Goal: Task Accomplishment & Management: Use online tool/utility

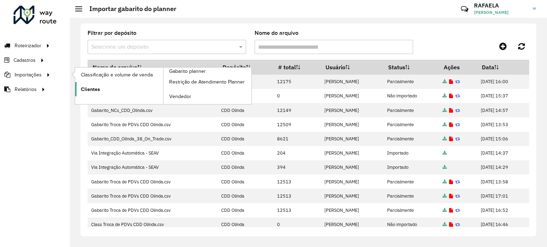
click at [83, 89] on span "Clientes" at bounding box center [90, 89] width 19 height 7
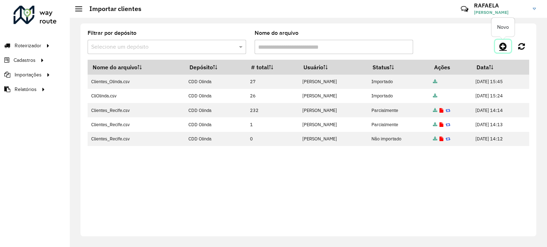
click at [503, 45] on icon at bounding box center [502, 46] width 7 height 9
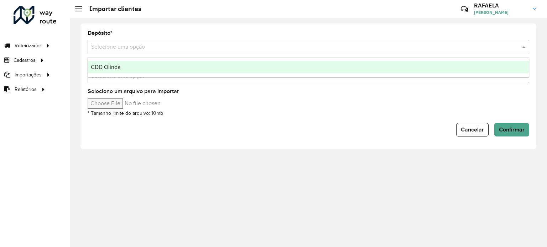
click at [127, 47] on input "text" at bounding box center [301, 47] width 420 height 9
click at [133, 66] on div "CDD Olinda" at bounding box center [308, 67] width 441 height 12
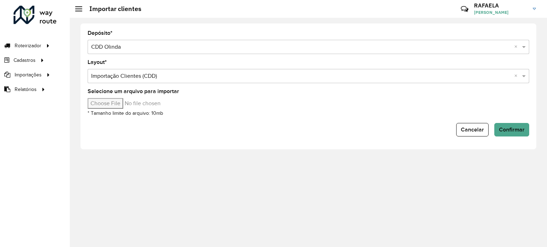
click at [150, 77] on input "text" at bounding box center [301, 76] width 420 height 9
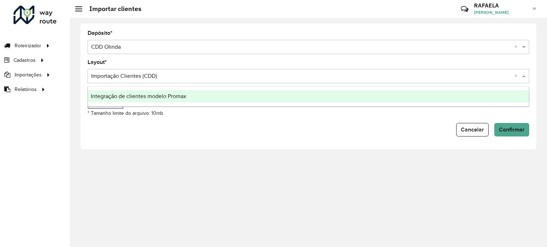
click at [150, 77] on input "text" at bounding box center [301, 76] width 420 height 9
click at [137, 166] on div "Depósito * Selecione uma opção × CDD Olinda × Layout * Selecione uma opção × Im…" at bounding box center [308, 133] width 477 height 230
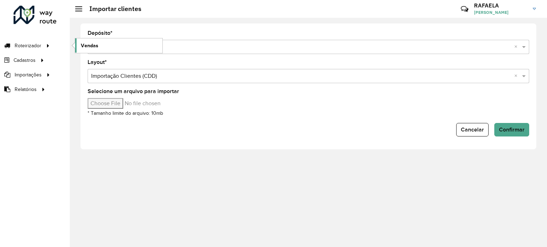
click at [104, 43] on link "Vendas" at bounding box center [118, 45] width 87 height 14
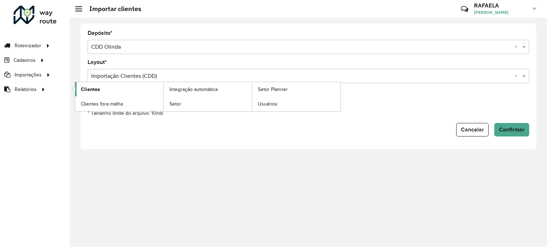
click at [86, 88] on span "Clientes" at bounding box center [90, 89] width 19 height 7
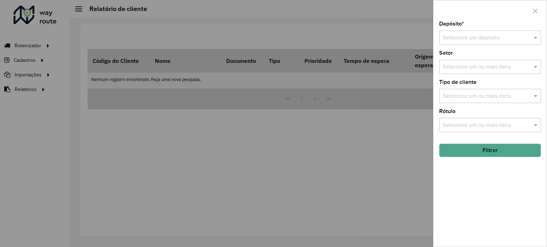
click at [510, 35] on input "text" at bounding box center [482, 38] width 80 height 9
click at [475, 59] on div "CDD Olinda" at bounding box center [489, 58] width 101 height 12
click at [513, 69] on input "text" at bounding box center [486, 67] width 91 height 9
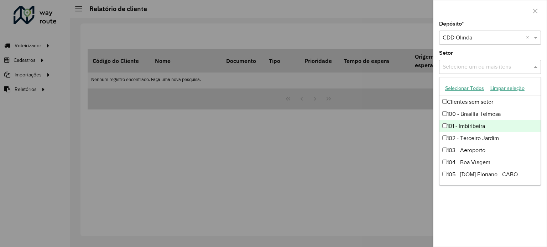
type input "*"
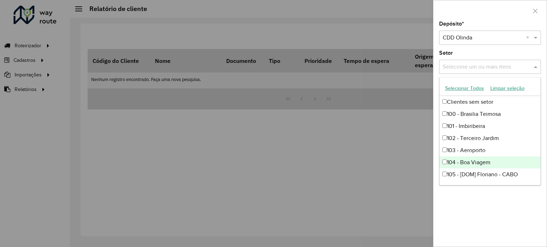
click at [485, 226] on div "Depósito * Selecione um depósito × CDD Olinda × Setor Selecione um ou mais iten…" at bounding box center [489, 134] width 113 height 226
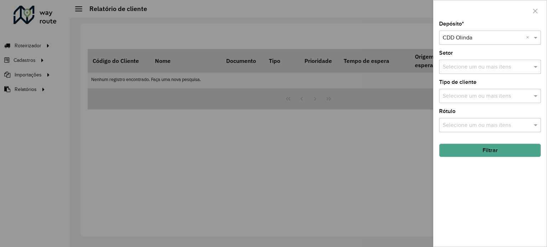
click at [500, 149] on button "Filtrar" at bounding box center [490, 151] width 102 height 14
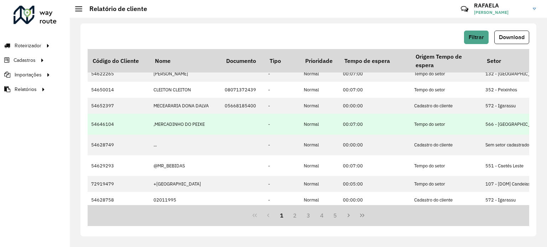
scroll to position [7, 0]
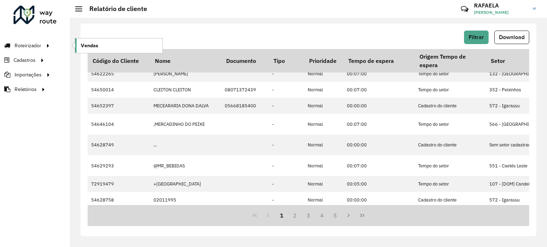
click at [104, 42] on link "Vendas" at bounding box center [118, 45] width 87 height 14
click at [85, 45] on span "Vendas" at bounding box center [89, 45] width 17 height 7
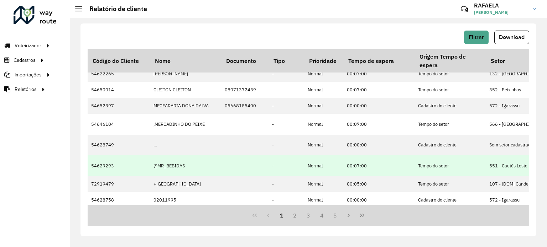
scroll to position [0, 0]
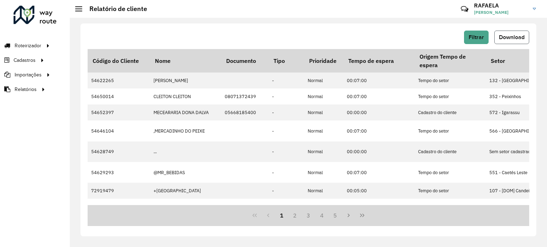
click at [524, 34] on span "Download" at bounding box center [512, 37] width 26 height 6
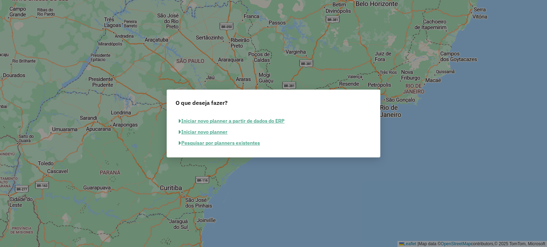
click at [239, 122] on button "Iniciar novo planner a partir de dados do ERP" at bounding box center [231, 121] width 112 height 11
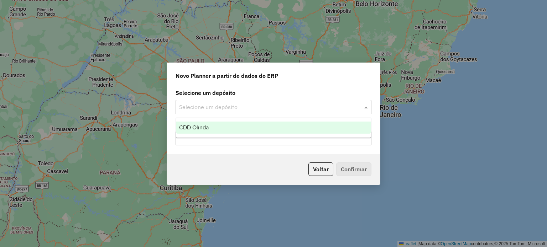
click at [223, 110] on input "text" at bounding box center [266, 107] width 174 height 9
click at [220, 131] on div "CDD Olinda" at bounding box center [273, 128] width 195 height 12
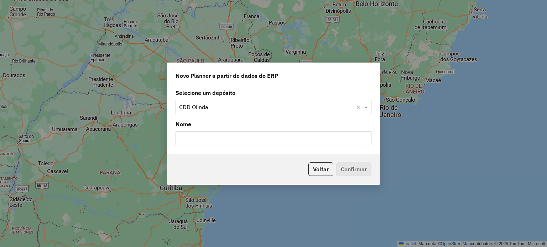
click at [203, 139] on input "text" at bounding box center [273, 138] width 196 height 14
click at [178, 138] on input "**********" at bounding box center [273, 138] width 196 height 14
type input "**********"
click at [347, 171] on button "Confirmar" at bounding box center [353, 170] width 35 height 14
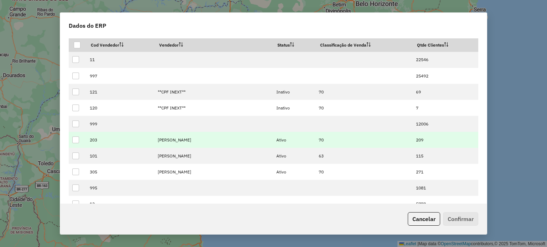
click at [80, 141] on td at bounding box center [77, 140] width 17 height 16
click at [76, 141] on div at bounding box center [75, 140] width 7 height 7
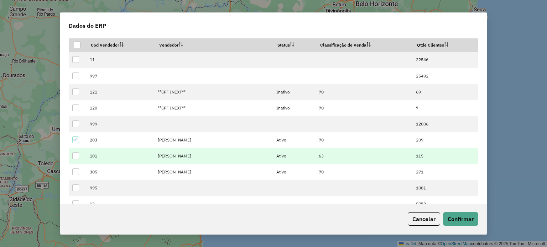
click at [76, 156] on div at bounding box center [75, 156] width 7 height 7
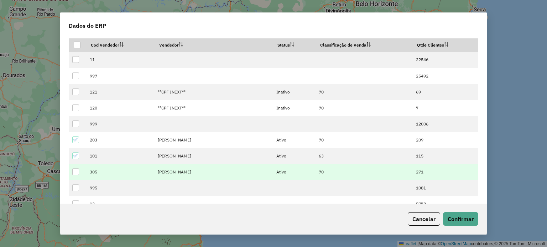
click at [78, 172] on div at bounding box center [75, 172] width 7 height 7
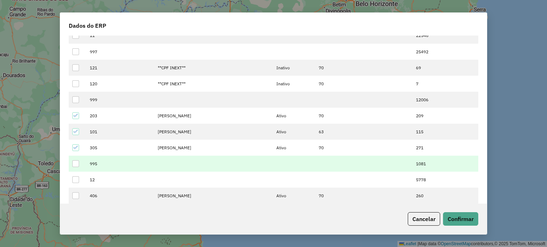
scroll to position [71, 0]
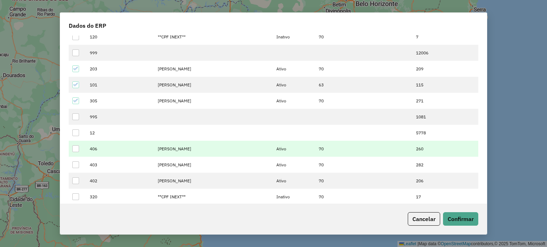
click at [74, 151] on div at bounding box center [75, 149] width 7 height 7
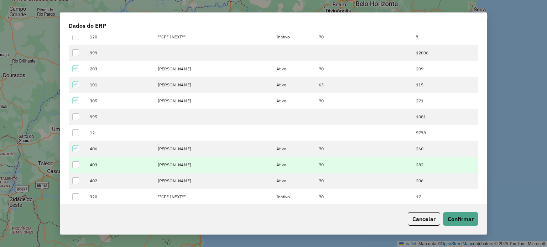
click at [73, 168] on div at bounding box center [75, 165] width 7 height 7
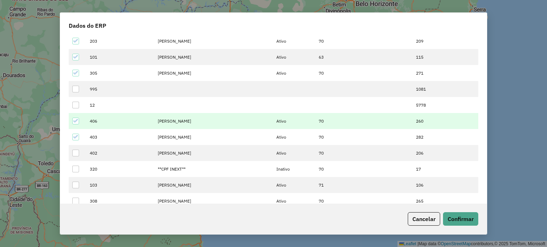
scroll to position [107, 0]
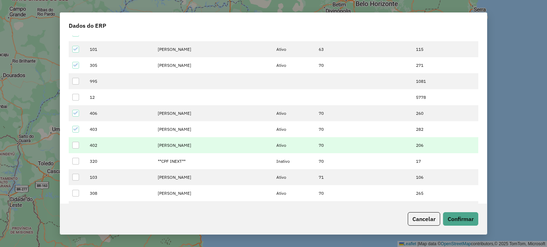
click at [75, 148] on div at bounding box center [75, 145] width 7 height 7
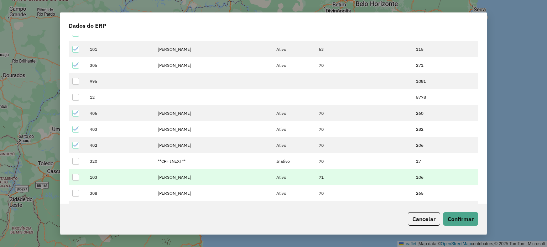
click at [77, 178] on div at bounding box center [75, 177] width 7 height 7
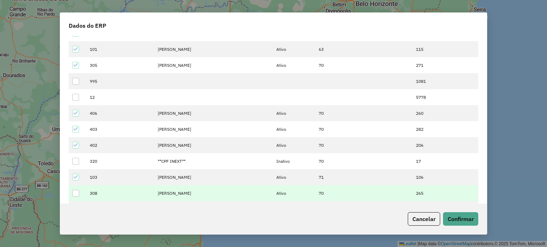
click at [75, 195] on div at bounding box center [75, 193] width 7 height 7
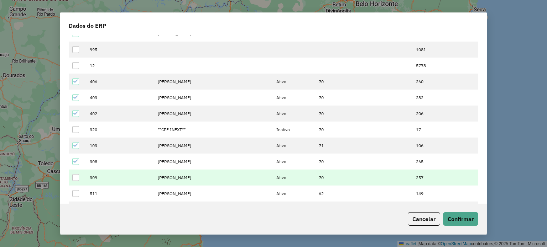
scroll to position [178, 0]
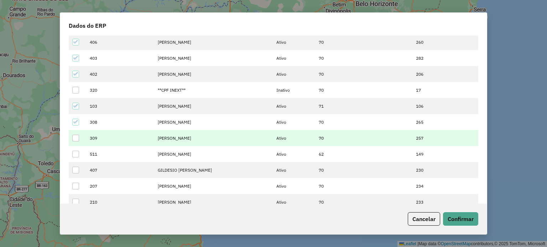
click at [74, 139] on div at bounding box center [75, 138] width 7 height 7
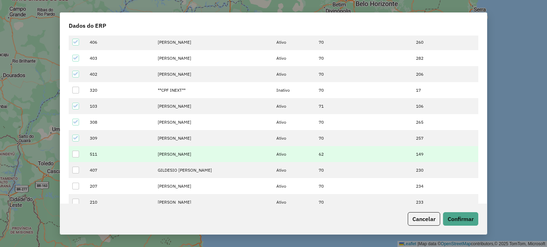
click at [76, 151] on div at bounding box center [75, 154] width 7 height 7
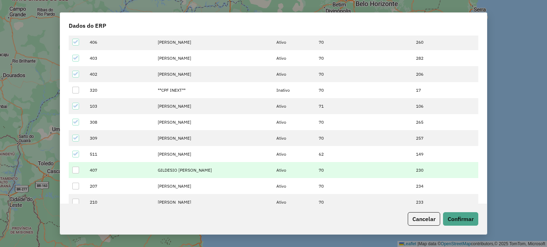
click at [73, 172] on div at bounding box center [75, 170] width 7 height 7
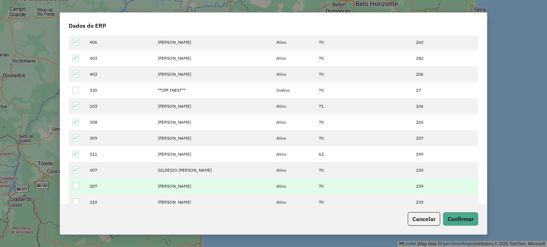
click at [77, 188] on div at bounding box center [75, 186] width 7 height 7
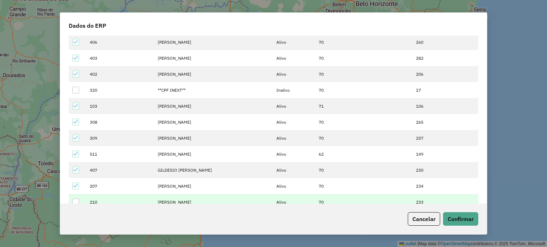
click at [80, 201] on td at bounding box center [77, 202] width 17 height 16
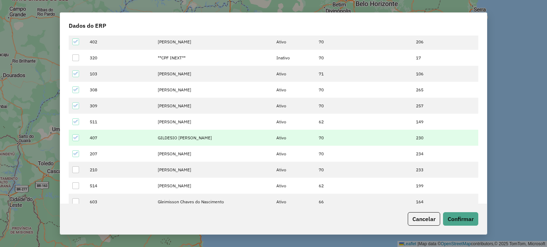
scroll to position [249, 0]
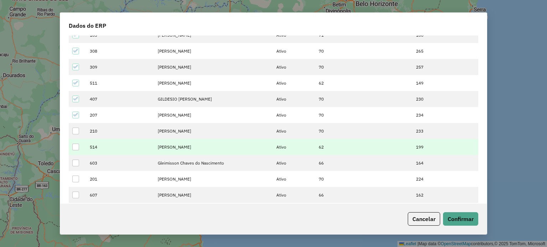
click at [73, 133] on div at bounding box center [75, 131] width 7 height 7
click at [75, 147] on div at bounding box center [75, 147] width 7 height 7
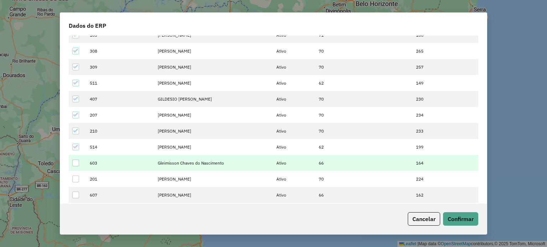
click at [78, 163] on div at bounding box center [75, 163] width 7 height 7
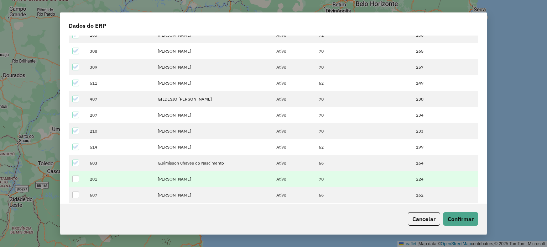
click at [80, 178] on td at bounding box center [77, 179] width 17 height 16
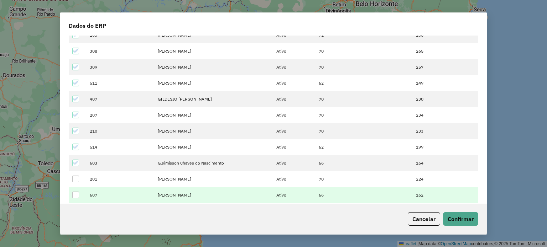
click at [76, 196] on div at bounding box center [75, 195] width 7 height 7
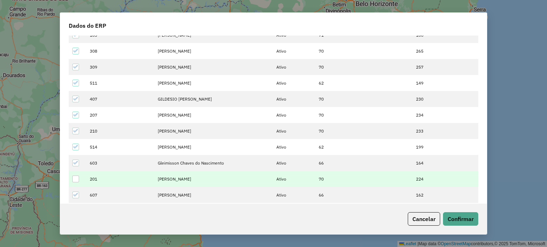
click at [75, 176] on div at bounding box center [75, 179] width 7 height 7
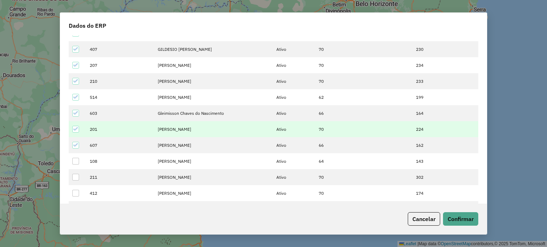
scroll to position [320, 0]
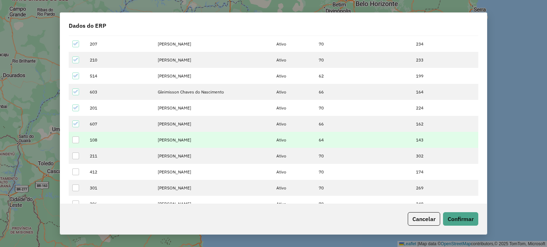
click at [77, 143] on div at bounding box center [75, 140] width 7 height 7
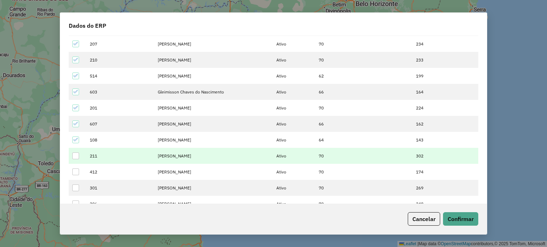
click at [76, 162] on td at bounding box center [77, 156] width 17 height 16
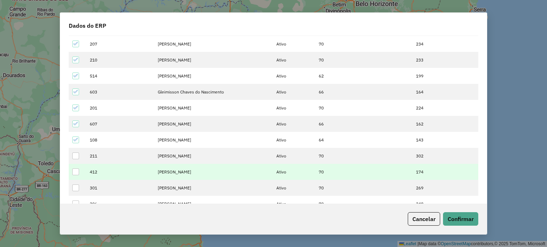
click at [77, 157] on div at bounding box center [75, 156] width 7 height 7
click at [75, 173] on div at bounding box center [75, 172] width 7 height 7
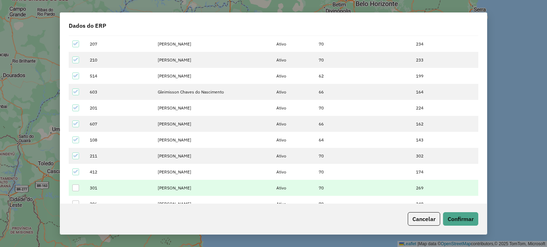
click at [75, 188] on div at bounding box center [75, 188] width 7 height 7
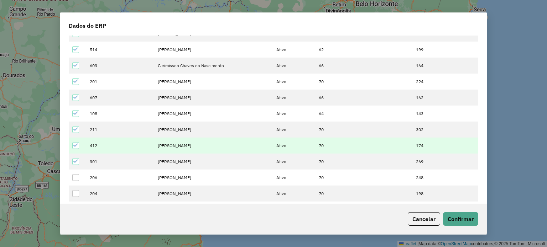
scroll to position [356, 0]
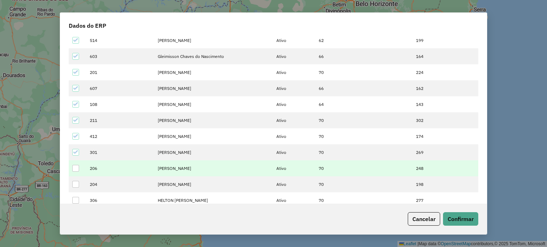
click at [75, 168] on div at bounding box center [75, 168] width 7 height 7
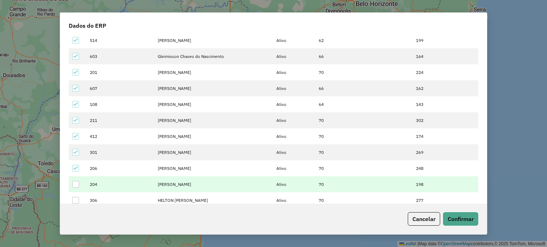
drag, startPoint x: 74, startPoint y: 184, endPoint x: 75, endPoint y: 190, distance: 5.8
click at [75, 185] on div at bounding box center [75, 184] width 7 height 7
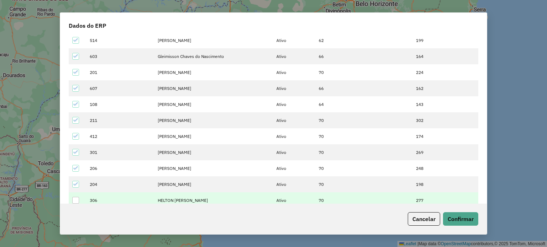
click at [74, 202] on div at bounding box center [75, 200] width 7 height 7
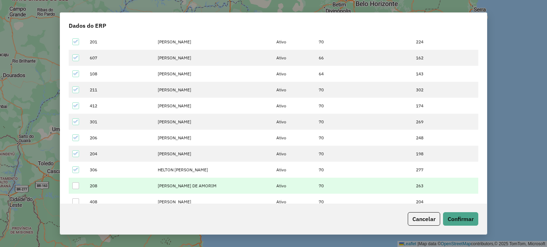
scroll to position [427, 0]
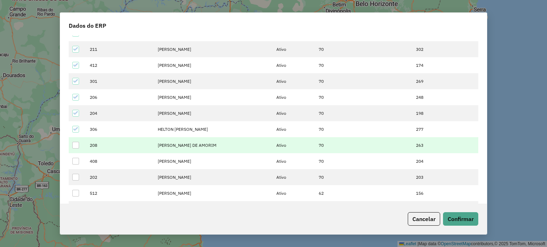
click at [77, 143] on div at bounding box center [75, 145] width 7 height 7
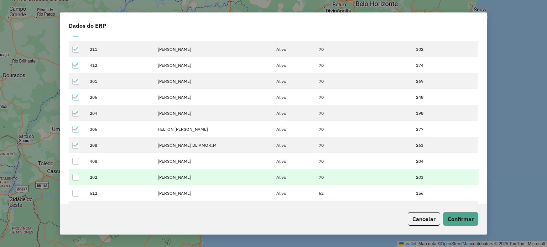
drag, startPoint x: 74, startPoint y: 162, endPoint x: 76, endPoint y: 171, distance: 9.8
click at [74, 162] on div at bounding box center [75, 161] width 7 height 7
click at [76, 181] on div at bounding box center [75, 177] width 7 height 7
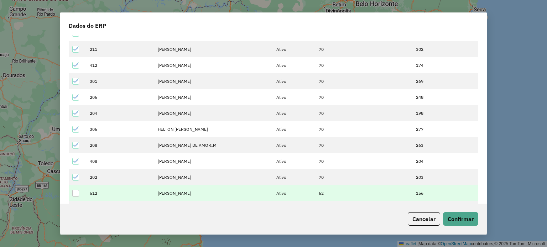
click at [74, 201] on td at bounding box center [77, 193] width 17 height 16
drag, startPoint x: 74, startPoint y: 196, endPoint x: 81, endPoint y: 192, distance: 8.0
click at [75, 196] on div at bounding box center [75, 193] width 7 height 7
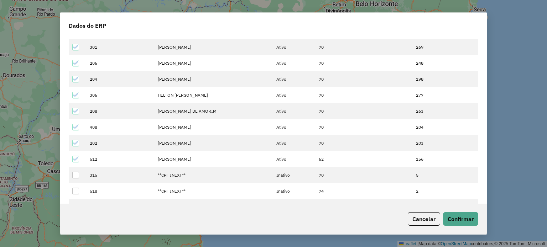
scroll to position [534, 0]
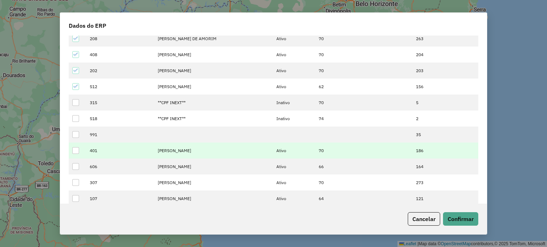
click at [72, 146] on td at bounding box center [77, 151] width 17 height 16
click at [77, 154] on div at bounding box center [75, 150] width 7 height 7
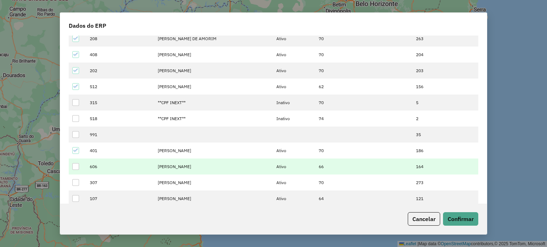
click at [75, 167] on div at bounding box center [75, 166] width 7 height 7
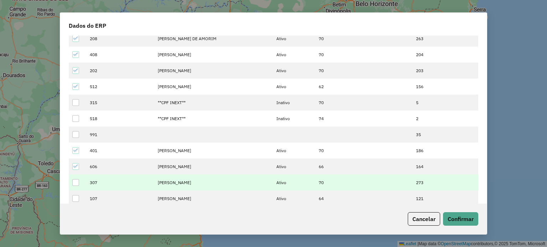
click at [77, 183] on div at bounding box center [75, 182] width 7 height 7
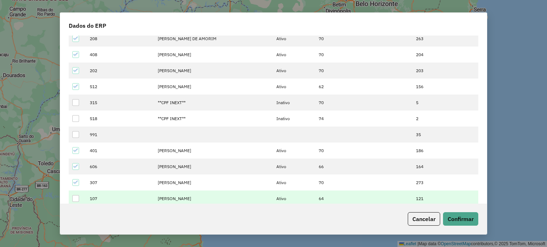
click at [76, 200] on div at bounding box center [75, 198] width 7 height 7
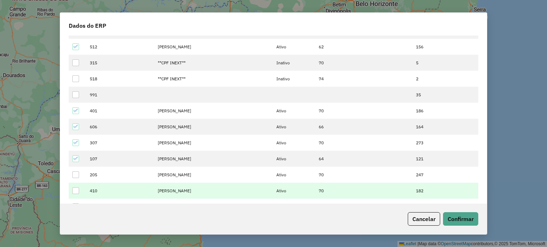
scroll to position [605, 0]
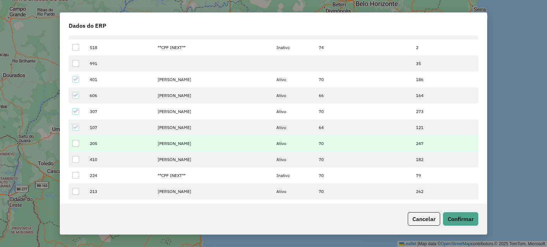
click at [77, 142] on div at bounding box center [75, 143] width 7 height 7
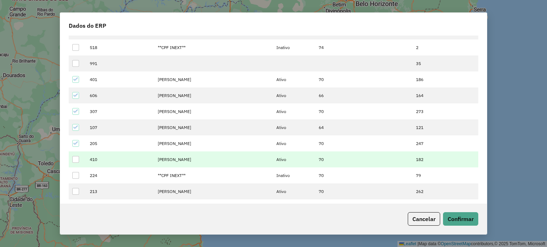
click at [74, 162] on div at bounding box center [75, 159] width 7 height 7
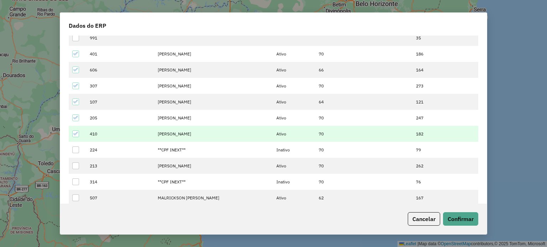
scroll to position [641, 0]
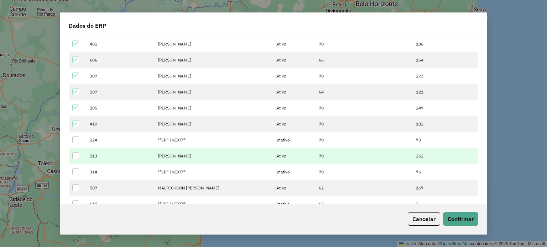
click at [74, 161] on td at bounding box center [77, 156] width 17 height 16
click at [77, 154] on div at bounding box center [75, 156] width 7 height 7
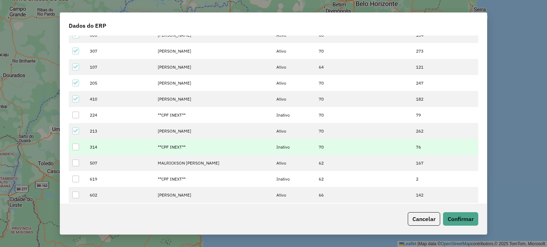
scroll to position [676, 0]
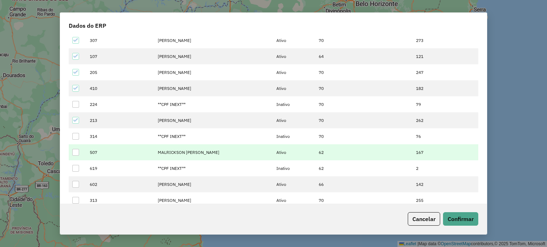
click at [74, 156] on div at bounding box center [75, 152] width 7 height 7
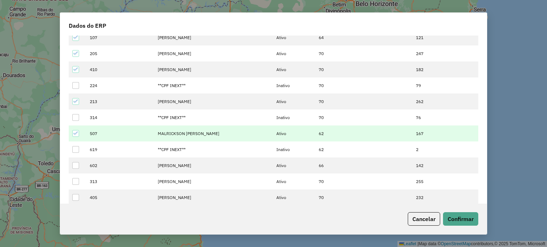
scroll to position [712, 0]
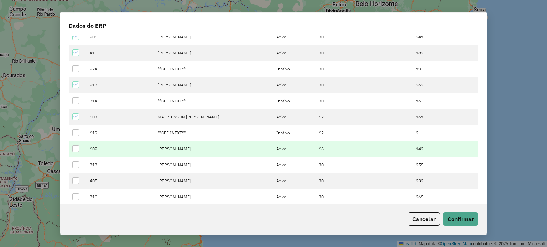
click at [78, 151] on div at bounding box center [75, 149] width 7 height 7
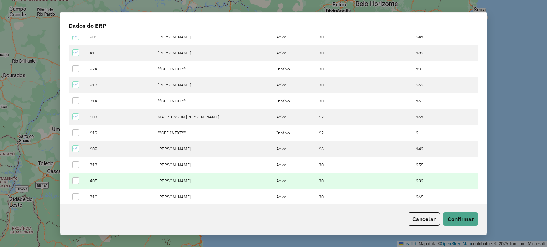
drag, startPoint x: 76, startPoint y: 165, endPoint x: 78, endPoint y: 181, distance: 16.5
click at [76, 165] on div at bounding box center [75, 165] width 7 height 7
click at [78, 182] on div at bounding box center [75, 181] width 7 height 7
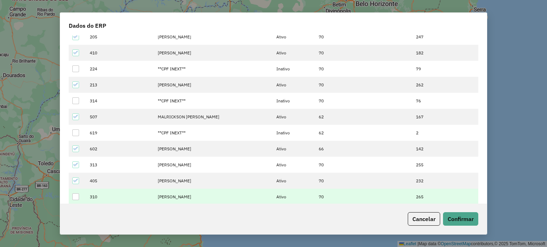
click at [74, 198] on div at bounding box center [75, 197] width 7 height 7
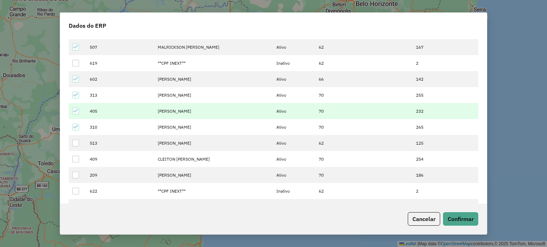
scroll to position [783, 0]
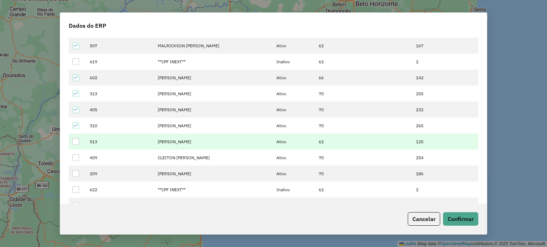
click at [79, 143] on div at bounding box center [75, 141] width 7 height 7
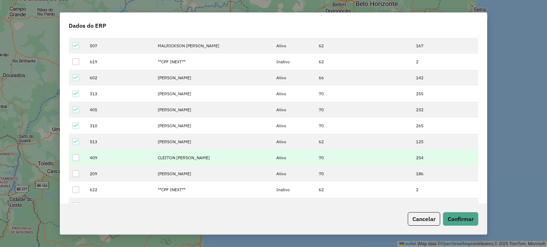
click at [75, 158] on div at bounding box center [75, 157] width 7 height 7
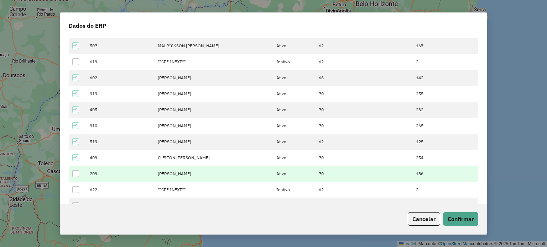
click at [78, 176] on div at bounding box center [75, 174] width 7 height 7
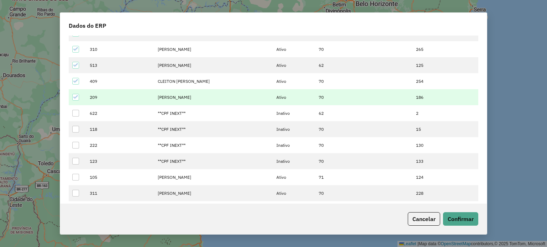
scroll to position [890, 0]
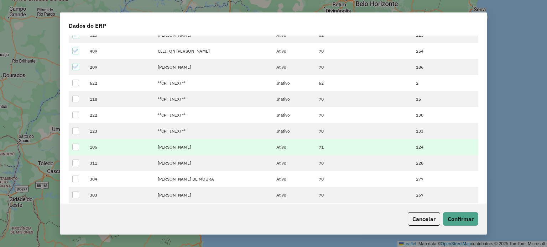
click at [78, 148] on div at bounding box center [75, 147] width 7 height 7
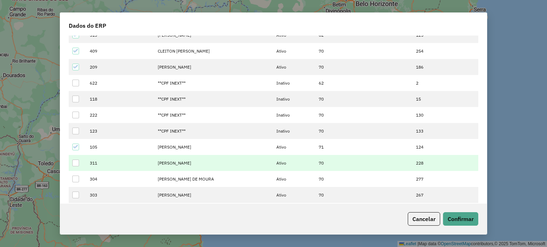
click at [79, 164] on div at bounding box center [75, 163] width 7 height 7
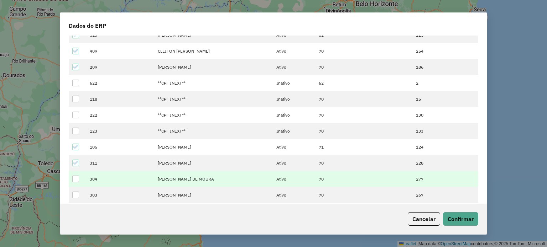
click at [78, 180] on div at bounding box center [75, 179] width 7 height 7
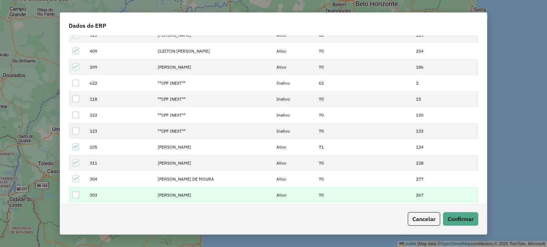
click at [75, 195] on div at bounding box center [75, 195] width 7 height 7
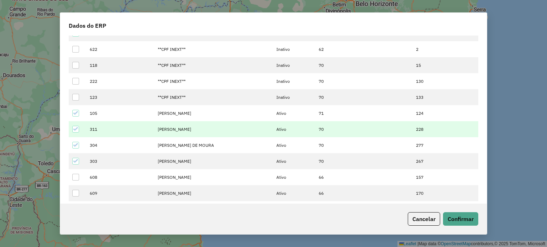
scroll to position [961, 0]
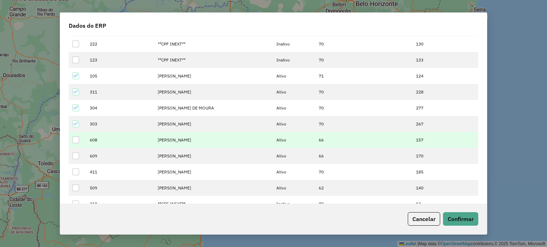
click at [78, 139] on div at bounding box center [75, 140] width 7 height 7
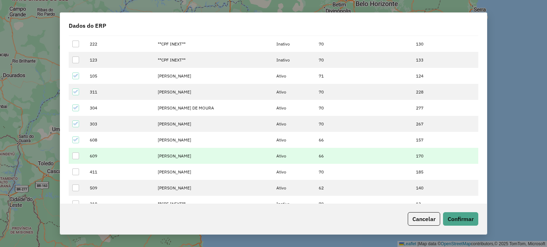
click at [74, 158] on div at bounding box center [75, 156] width 7 height 7
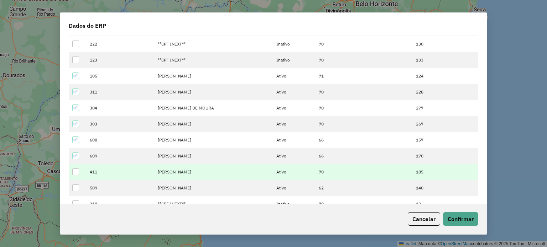
click at [76, 173] on div at bounding box center [75, 172] width 7 height 7
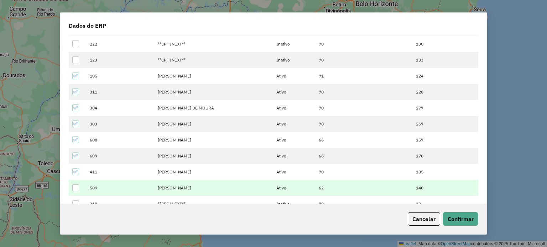
click at [78, 188] on div at bounding box center [75, 188] width 7 height 7
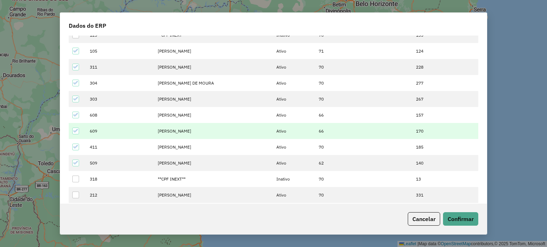
scroll to position [1032, 0]
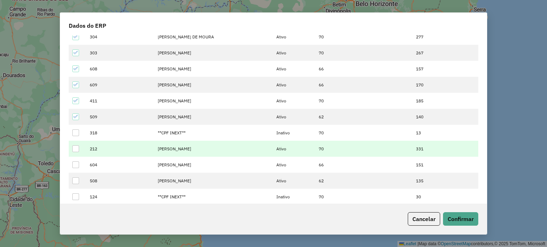
click at [74, 151] on div at bounding box center [75, 149] width 7 height 7
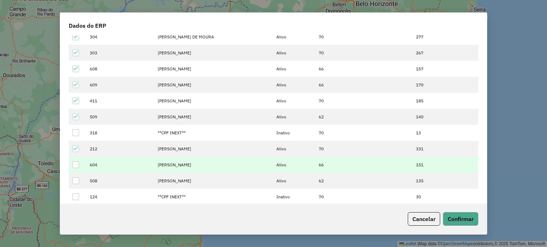
drag, startPoint x: 74, startPoint y: 163, endPoint x: 75, endPoint y: 169, distance: 5.9
click at [74, 163] on div at bounding box center [75, 165] width 7 height 7
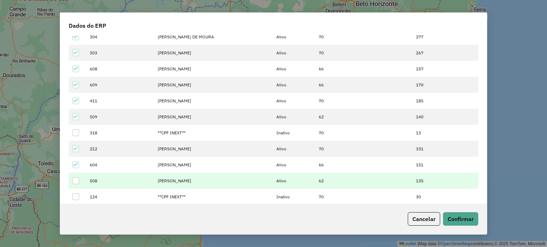
click at [77, 180] on div at bounding box center [75, 181] width 7 height 7
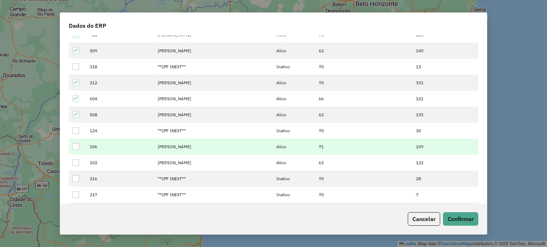
scroll to position [1103, 0]
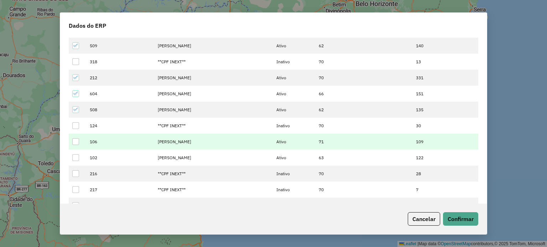
click at [77, 143] on div at bounding box center [75, 141] width 7 height 7
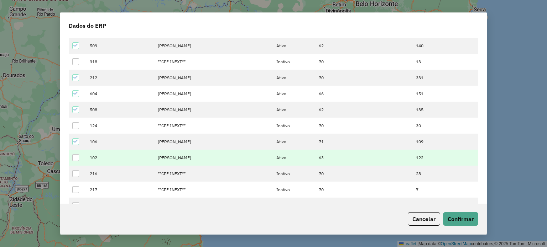
click at [72, 166] on td at bounding box center [77, 158] width 17 height 16
click at [73, 161] on div at bounding box center [75, 157] width 7 height 7
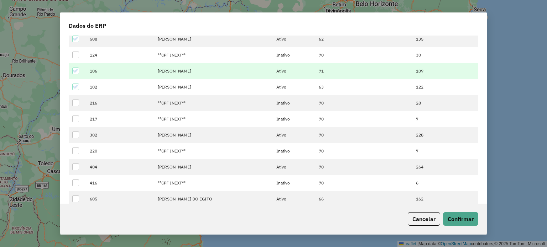
scroll to position [1175, 0]
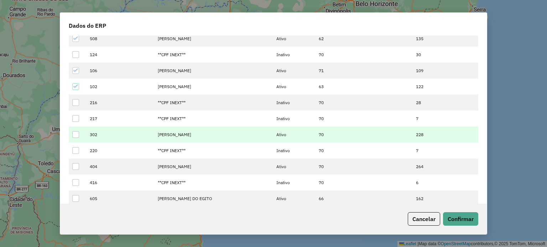
click at [82, 134] on td at bounding box center [77, 135] width 17 height 16
click at [78, 135] on div at bounding box center [75, 134] width 7 height 7
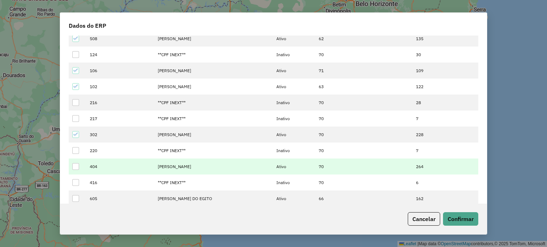
click at [74, 165] on div at bounding box center [75, 166] width 7 height 7
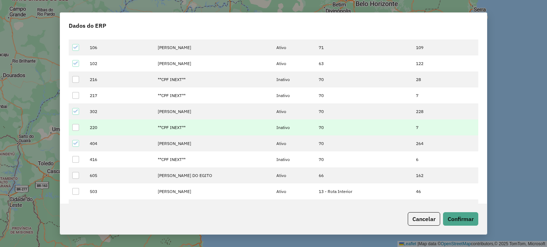
scroll to position [1210, 0]
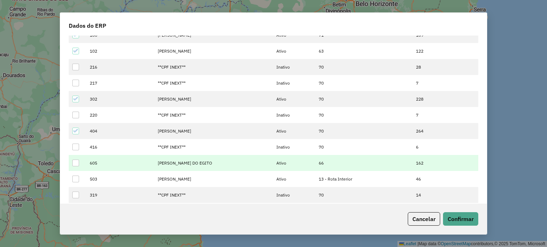
click at [75, 163] on div at bounding box center [75, 163] width 7 height 7
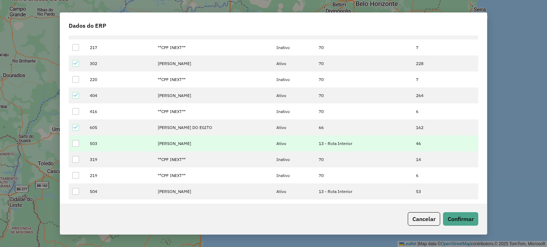
click at [76, 142] on div at bounding box center [75, 143] width 7 height 7
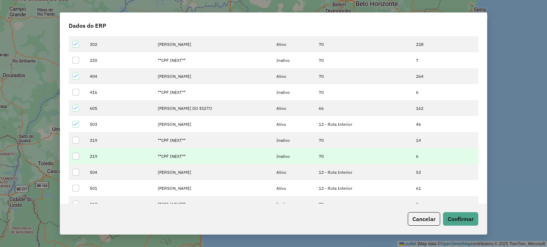
scroll to position [1281, 0]
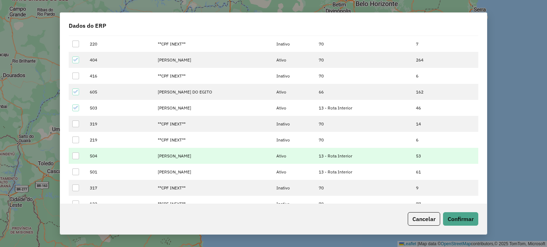
click at [78, 156] on div at bounding box center [75, 156] width 7 height 7
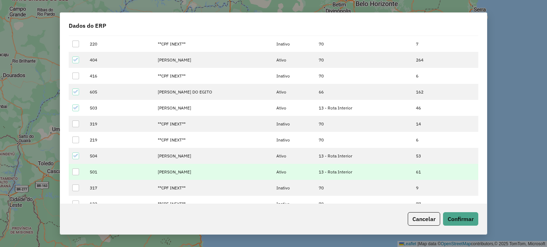
click at [75, 173] on div at bounding box center [75, 172] width 7 height 7
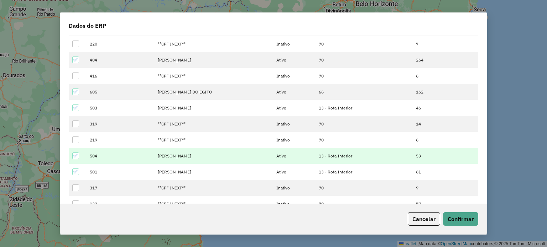
scroll to position [1353, 0]
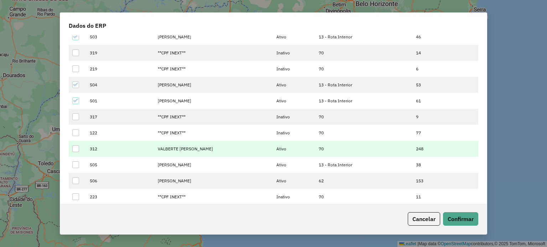
click at [77, 149] on div at bounding box center [75, 149] width 7 height 7
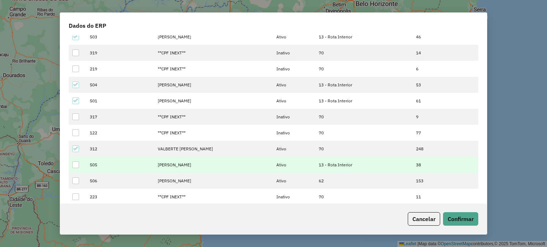
click at [74, 169] on td at bounding box center [77, 165] width 17 height 16
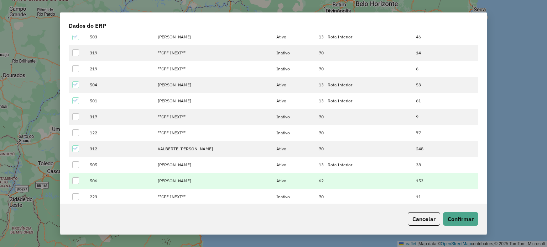
click at [74, 185] on div at bounding box center [75, 181] width 7 height 7
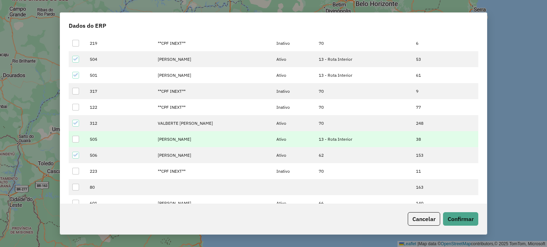
scroll to position [1388, 0]
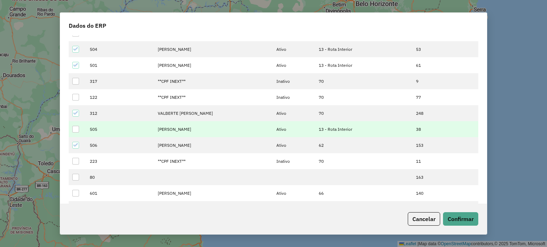
click at [80, 129] on td at bounding box center [77, 129] width 17 height 16
click at [75, 128] on div at bounding box center [75, 129] width 7 height 7
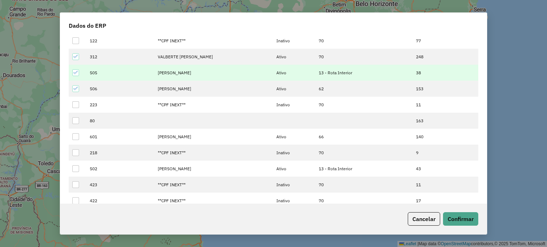
scroll to position [1459, 0]
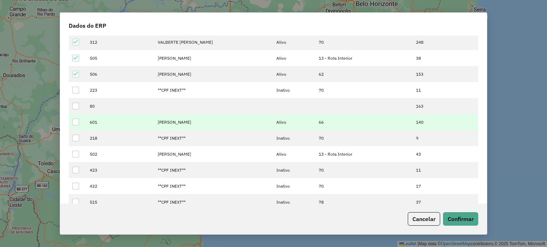
click at [75, 121] on div at bounding box center [75, 122] width 7 height 7
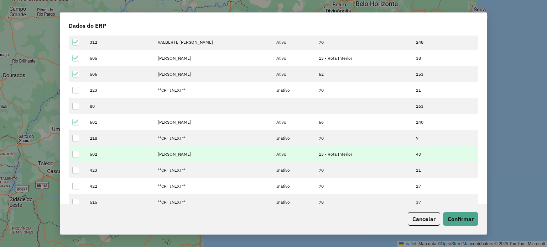
click at [80, 157] on td at bounding box center [77, 154] width 17 height 16
click at [77, 155] on div at bounding box center [75, 154] width 7 height 7
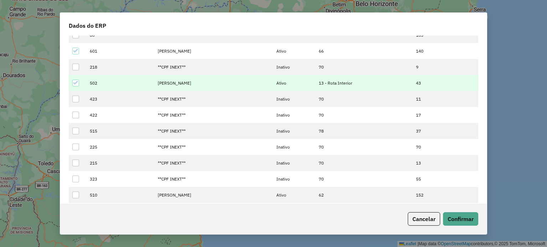
scroll to position [1566, 0]
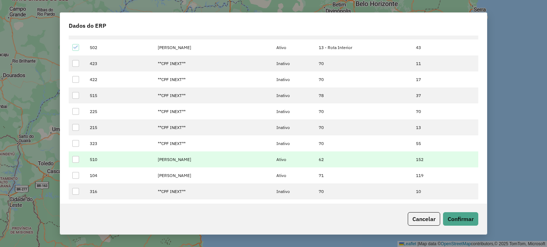
click at [75, 158] on div at bounding box center [75, 159] width 7 height 7
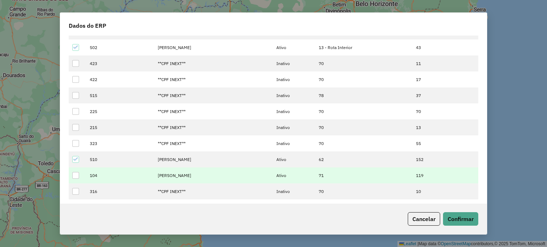
click at [75, 173] on div at bounding box center [75, 175] width 7 height 7
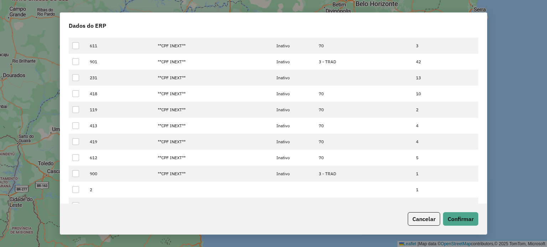
scroll to position [2136, 0]
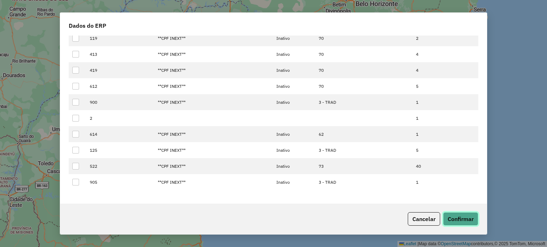
click at [453, 217] on button "Confirmar" at bounding box center [460, 220] width 35 height 14
click at [452, 215] on button "Confirmar" at bounding box center [460, 220] width 35 height 14
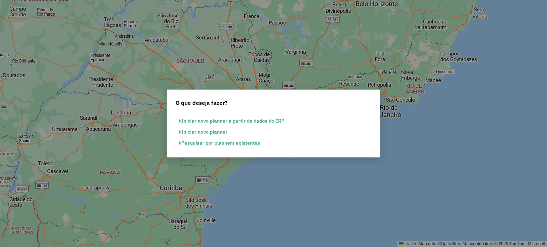
click at [230, 143] on button "Pesquisar por planners existentes" at bounding box center [219, 143] width 88 height 11
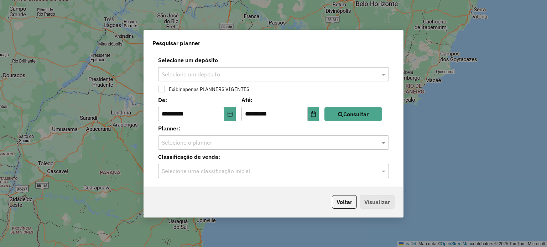
click at [240, 77] on input "text" at bounding box center [266, 74] width 209 height 9
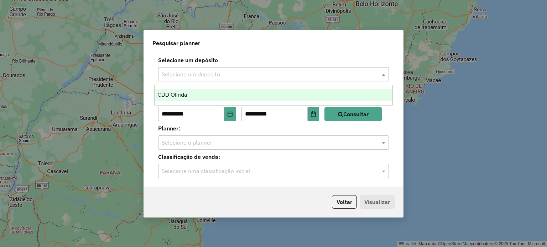
click at [209, 94] on div "CDD Olinda" at bounding box center [273, 95] width 238 height 12
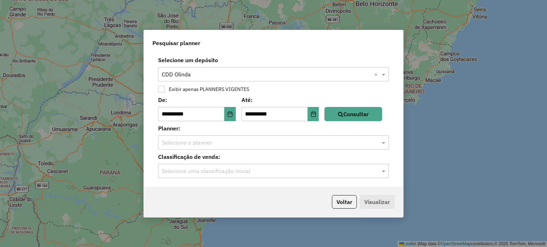
click at [264, 147] on div "Selecione o planner" at bounding box center [273, 143] width 231 height 14
click at [362, 113] on button "Consultar" at bounding box center [353, 114] width 58 height 14
click at [293, 139] on input "text" at bounding box center [266, 143] width 209 height 9
click at [292, 140] on input "text" at bounding box center [266, 143] width 209 height 9
click at [344, 207] on button "Voltar" at bounding box center [344, 202] width 25 height 14
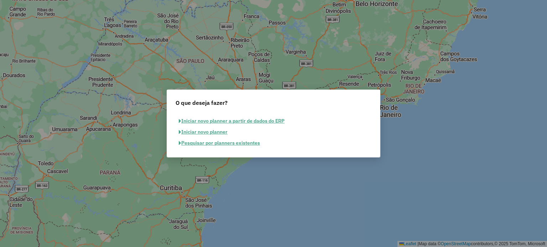
click at [218, 132] on button "Iniciar novo planner" at bounding box center [202, 132] width 55 height 11
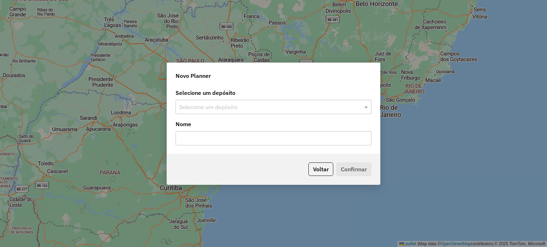
click at [227, 102] on div "Selecione um depósito" at bounding box center [273, 107] width 196 height 14
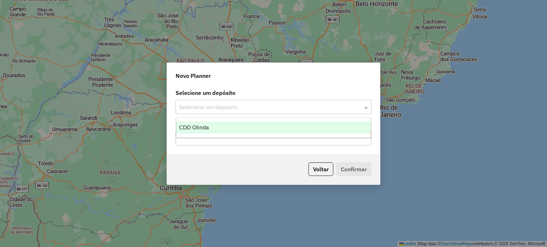
click at [206, 127] on span "CDD Olinda" at bounding box center [194, 128] width 30 height 6
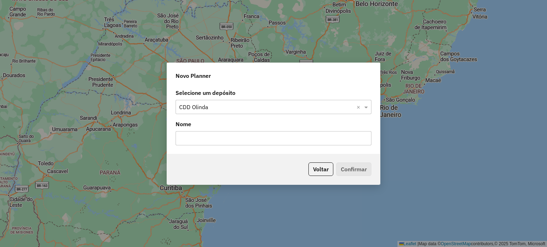
click at [209, 140] on input "text" at bounding box center [273, 138] width 196 height 14
type input "**********"
click at [352, 172] on button "Confirmar" at bounding box center [353, 170] width 35 height 14
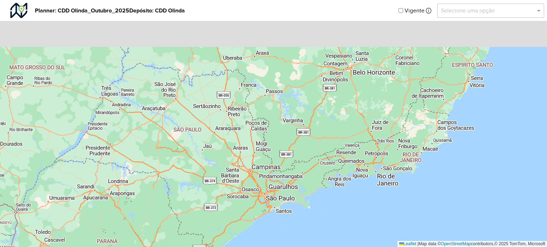
drag, startPoint x: 318, startPoint y: 122, endPoint x: 312, endPoint y: 190, distance: 68.6
click at [311, 192] on div "↦ Leaflet | Map data © OpenStreetMap contributors,© 2025 TomTom, Microsoft" at bounding box center [273, 123] width 547 height 247
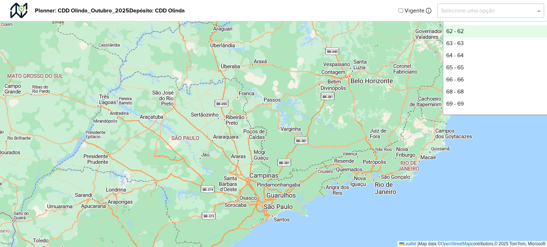
click at [490, 12] on input "text" at bounding box center [483, 10] width 85 height 9
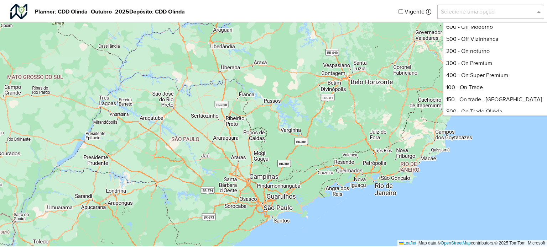
scroll to position [285, 0]
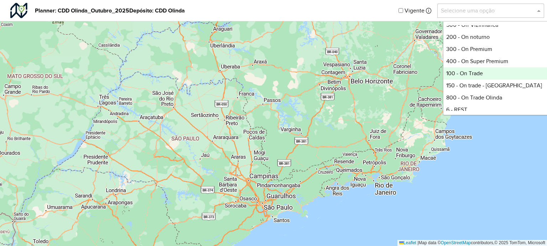
click at [497, 72] on div "100 - On Trade" at bounding box center [496, 73] width 106 height 12
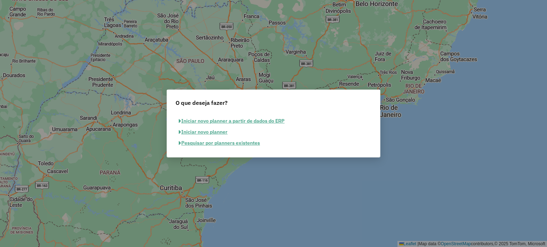
click at [218, 121] on button "Iniciar novo planner a partir de dados do ERP" at bounding box center [231, 121] width 112 height 11
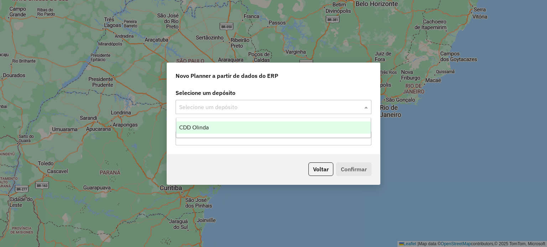
click at [271, 103] on input "text" at bounding box center [266, 107] width 174 height 9
click at [242, 126] on div "CDD Olinda" at bounding box center [273, 128] width 195 height 12
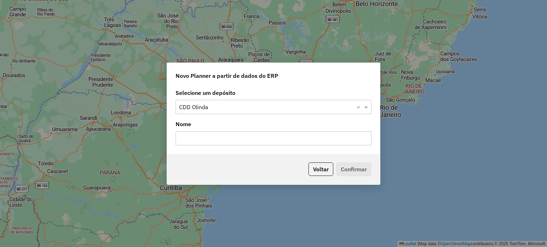
click at [215, 143] on input "text" at bounding box center [273, 138] width 196 height 14
drag, startPoint x: 231, startPoint y: 139, endPoint x: 221, endPoint y: 137, distance: 10.2
click at [221, 137] on input "**********" at bounding box center [273, 138] width 196 height 14
type input "**********"
click at [343, 167] on button "Confirmar" at bounding box center [353, 170] width 35 height 14
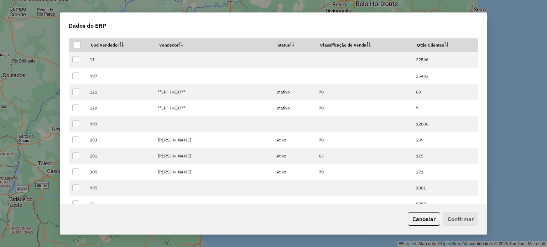
click at [467, 22] on div "Dados do ERP" at bounding box center [273, 24] width 426 height 23
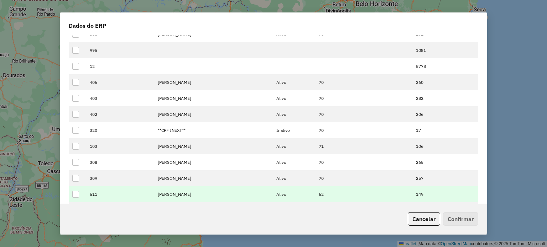
scroll to position [36, 0]
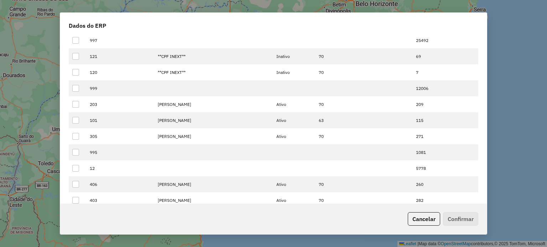
click at [514, 51] on div "Dados do ERP Cod Vendedor Vendedor Status Classificação de Venda Qtde Clientes …" at bounding box center [273, 123] width 547 height 247
